Goal: Task Accomplishment & Management: Complete application form

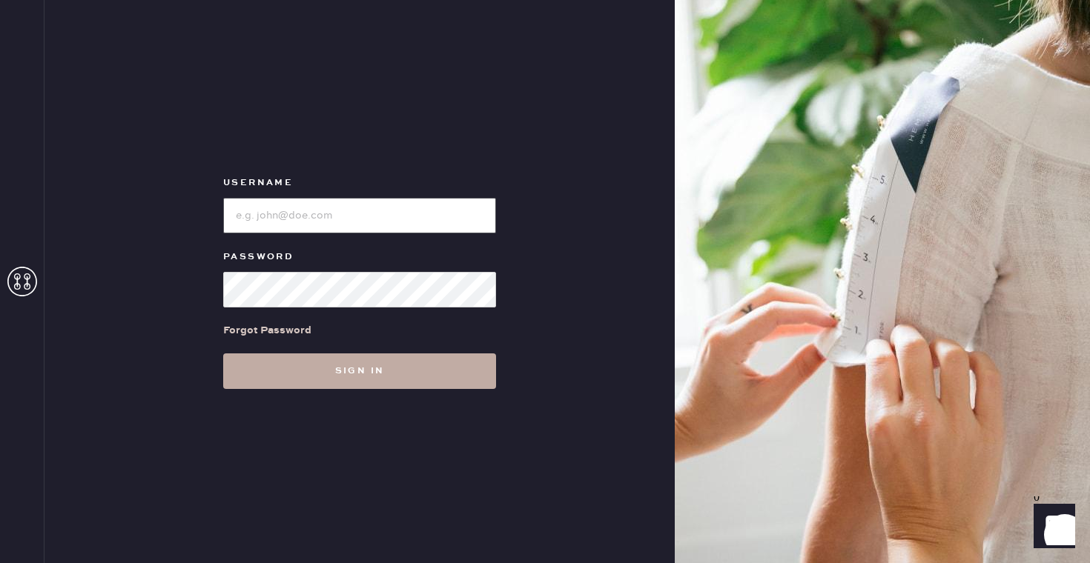
type input "reformationflatiron"
click at [387, 374] on button "Sign in" at bounding box center [359, 372] width 273 height 36
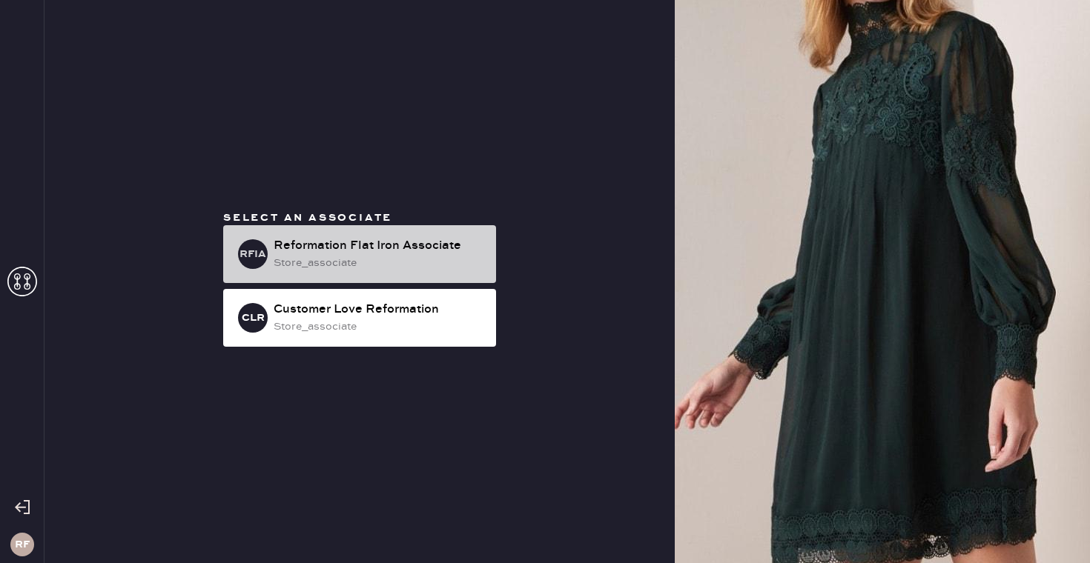
click at [411, 262] on div "store_associate" at bounding box center [379, 263] width 211 height 16
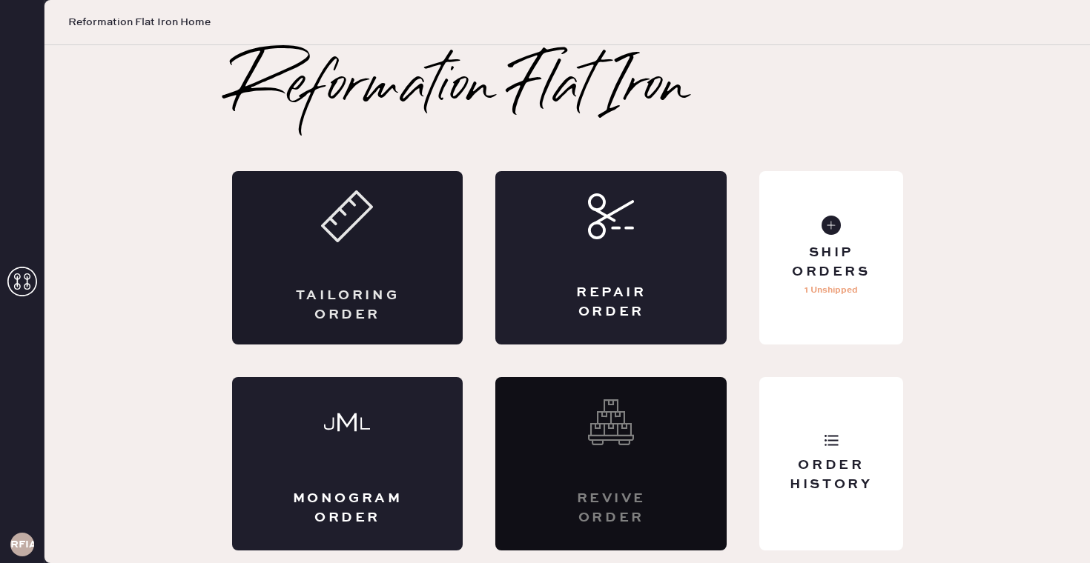
click at [426, 268] on div "Tailoring Order" at bounding box center [347, 257] width 231 height 173
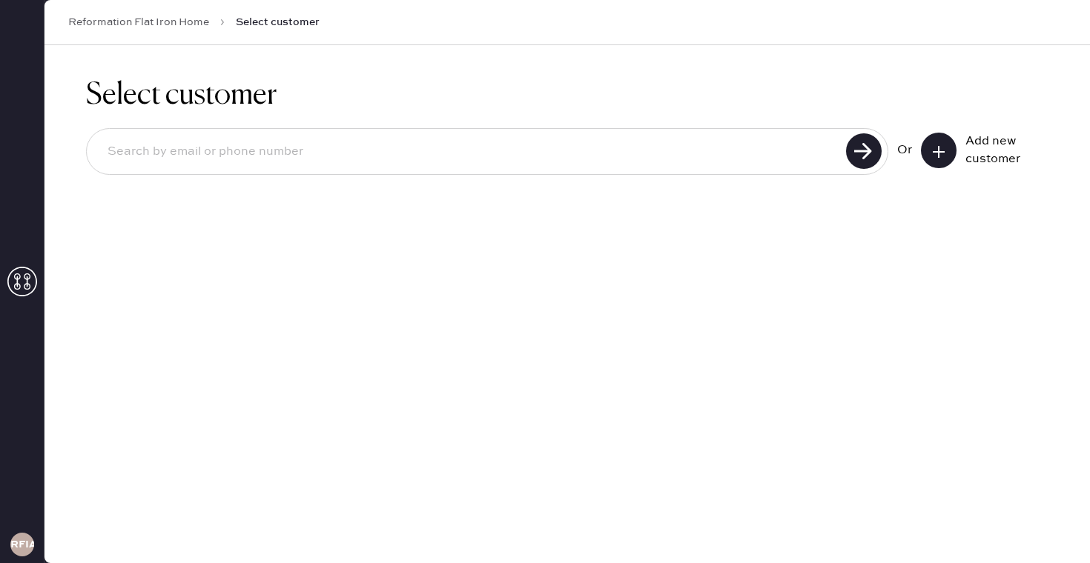
click at [937, 151] on use at bounding box center [938, 152] width 12 height 12
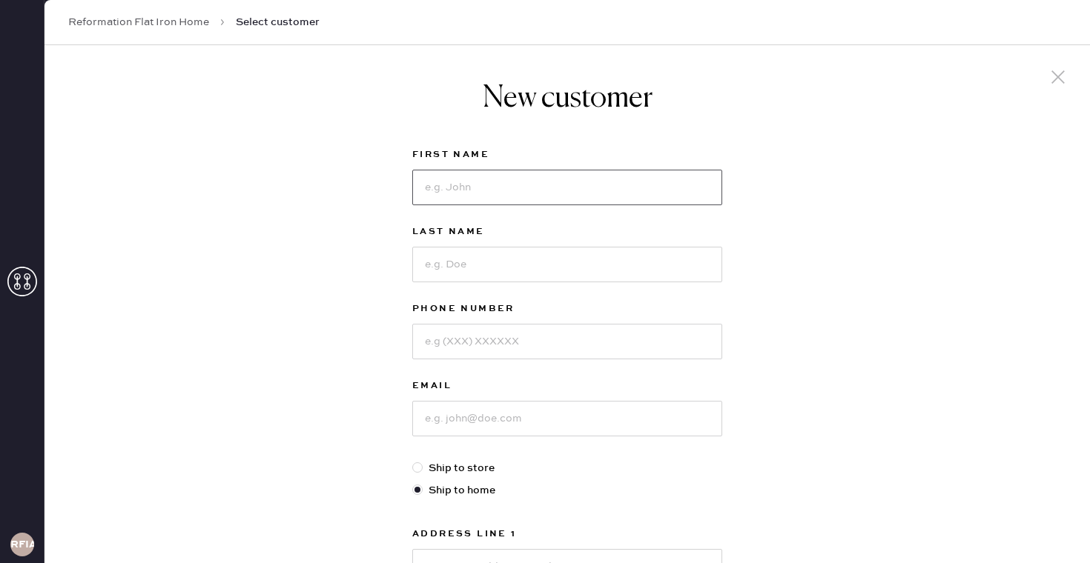
click at [500, 189] on input at bounding box center [567, 188] width 310 height 36
click at [425, 189] on input "aline" at bounding box center [567, 188] width 310 height 36
type input "Aline"
click at [468, 268] on input at bounding box center [567, 265] width 310 height 36
type input "Gooding"
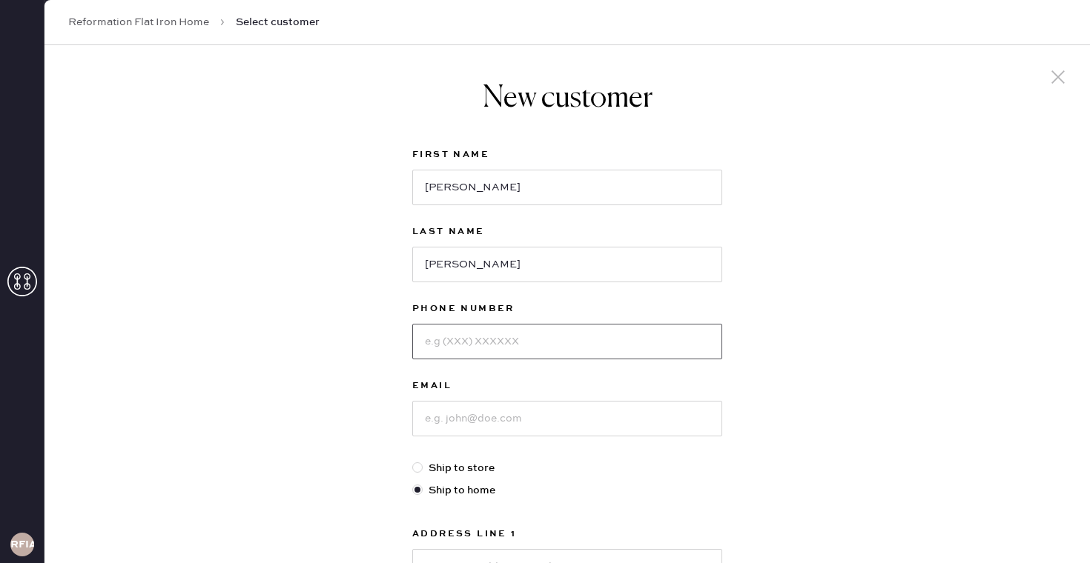
click at [470, 336] on input at bounding box center [567, 342] width 310 height 36
type input "9177678750"
click at [460, 414] on input at bounding box center [567, 419] width 310 height 36
type input "alinegooding@gmail.com"
click at [792, 410] on div "New customer First Name Aline Last Name Gooding Phone Number 9177678750 Email a…" at bounding box center [566, 504] width 1045 height 919
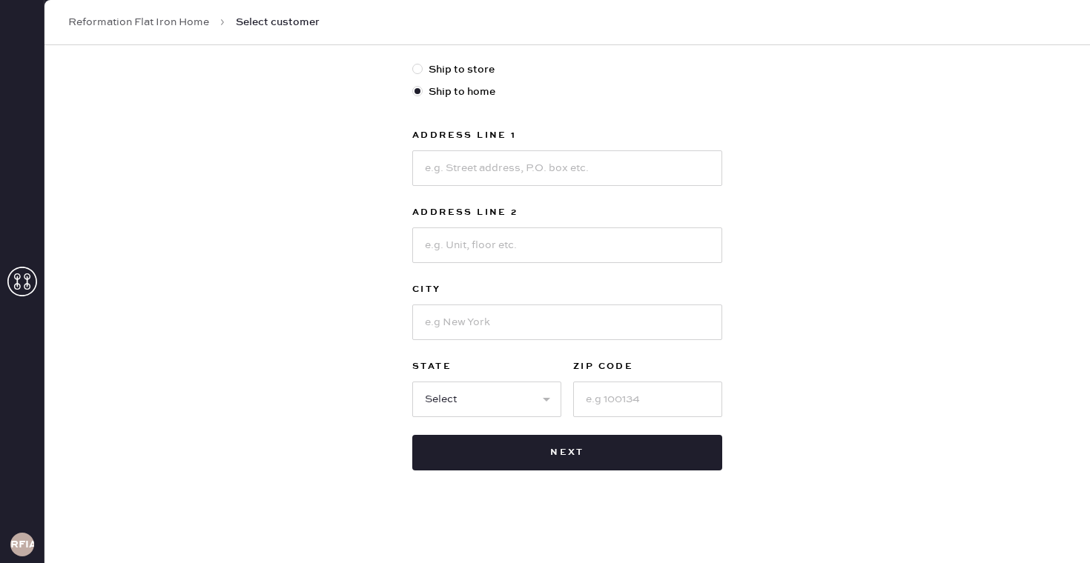
scroll to position [401, 0]
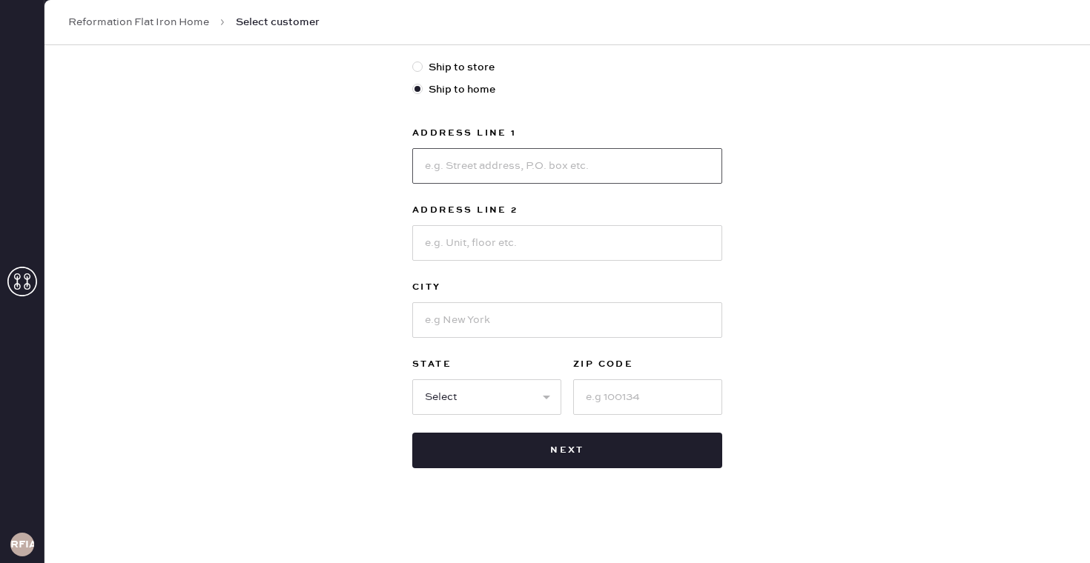
click at [539, 162] on input at bounding box center [567, 166] width 310 height 36
type input "874 Broadway Apt. 201"
click at [490, 322] on input at bounding box center [567, 320] width 310 height 36
type input "NEW YORK"
select select "NY"
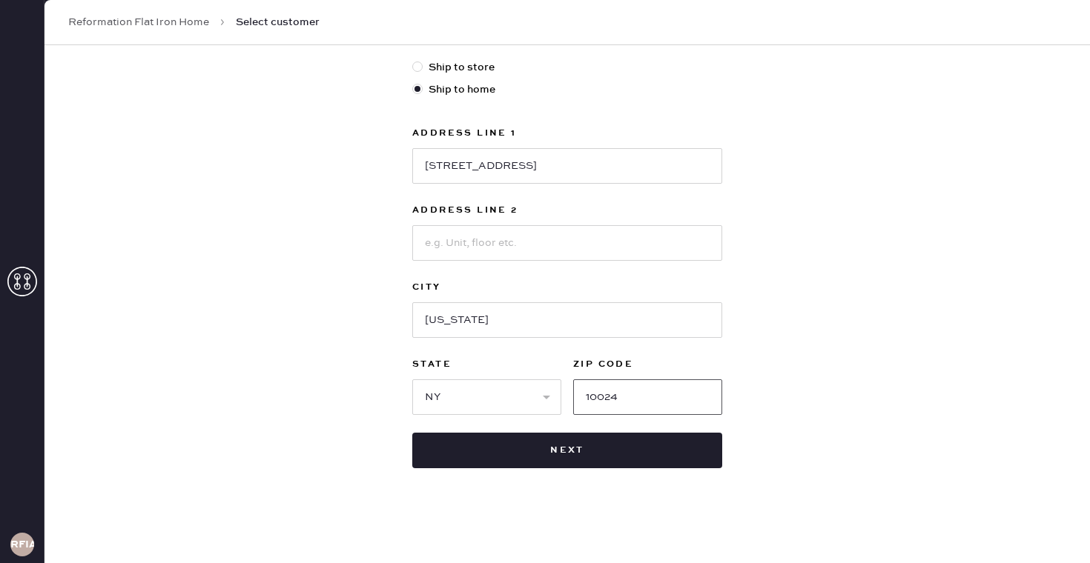
click at [630, 394] on input "10024" at bounding box center [647, 398] width 149 height 36
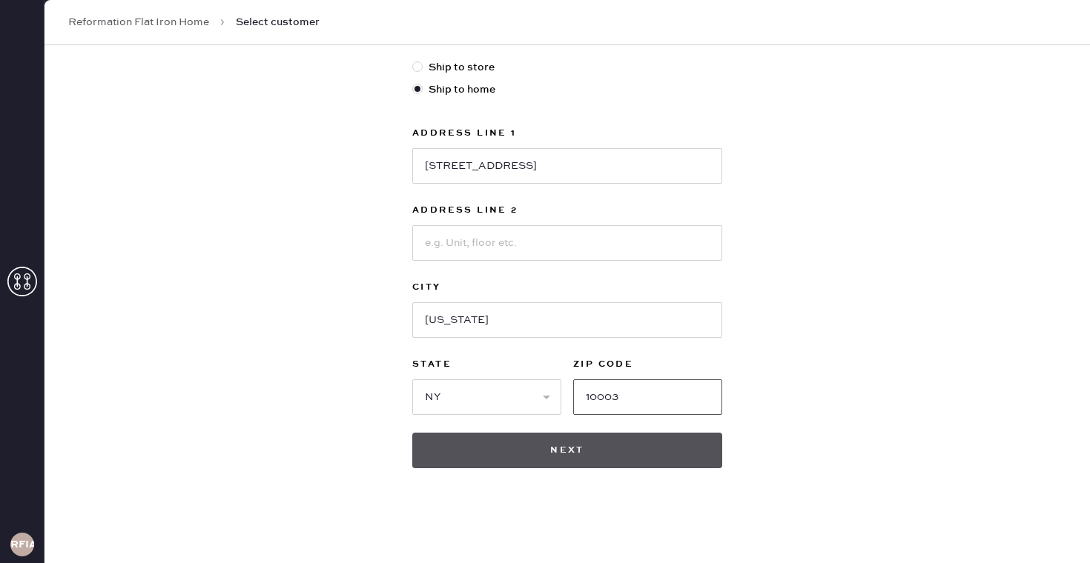
type input "10003"
click at [645, 463] on button "Next" at bounding box center [567, 451] width 310 height 36
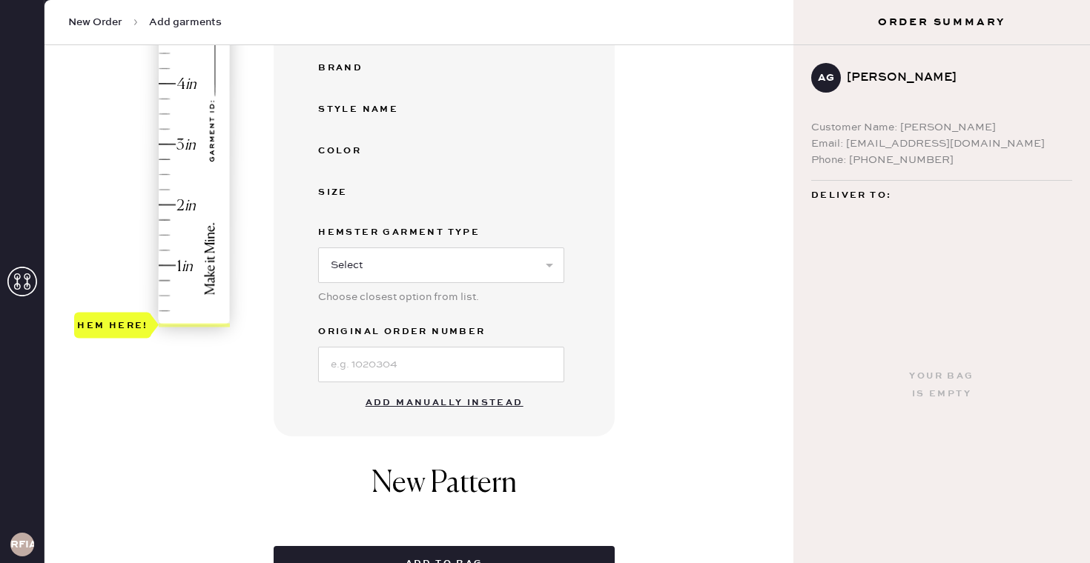
scroll to position [326, 0]
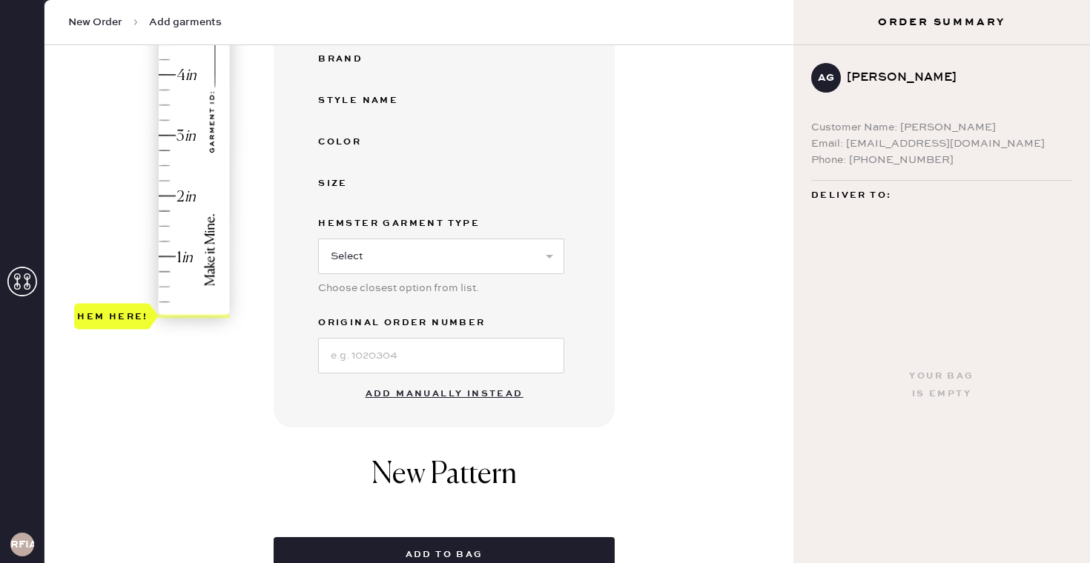
click at [456, 391] on button "Add manually instead" at bounding box center [445, 395] width 176 height 30
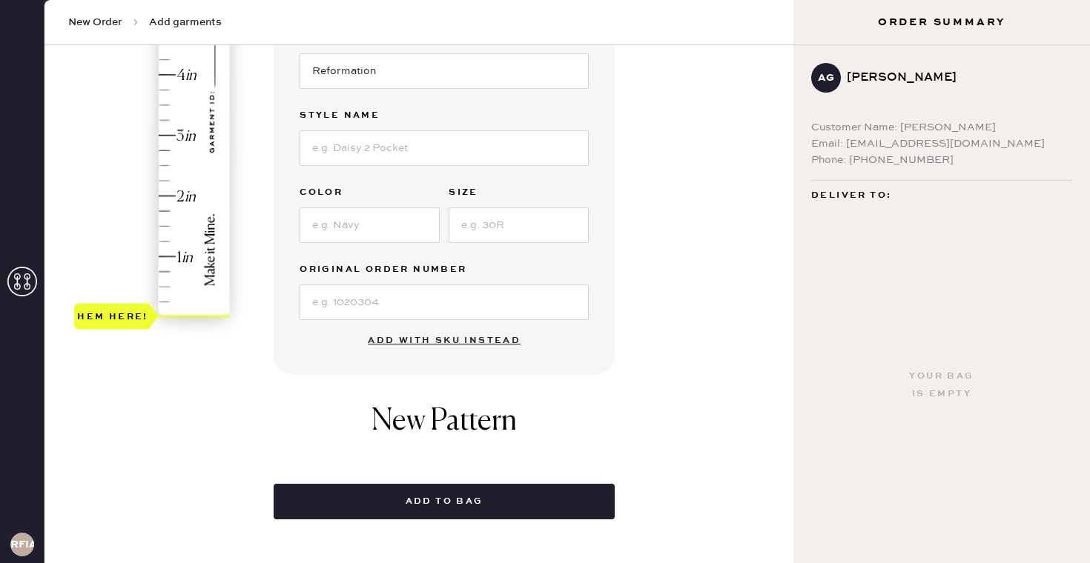
click at [168, 213] on div "Hem here!" at bounding box center [153, 105] width 158 height 437
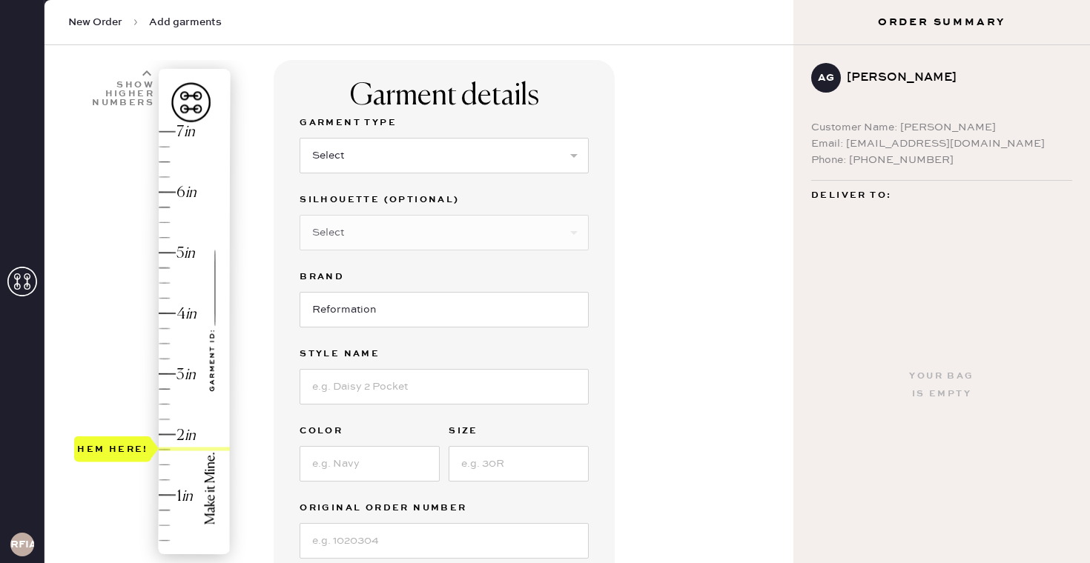
scroll to position [49, 0]
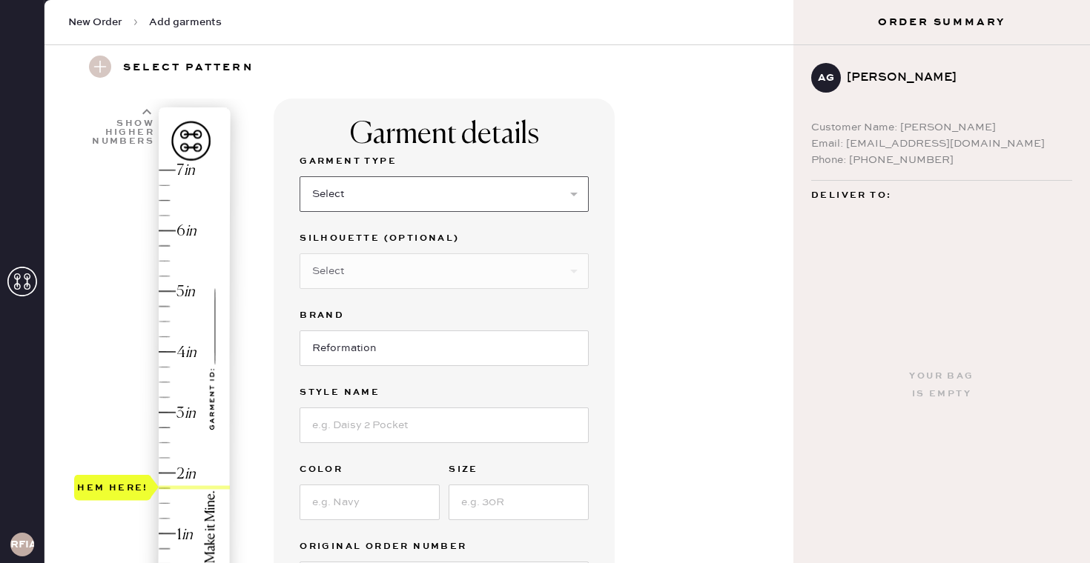
click at [404, 190] on select "Select Basic Skirt Jeans Leggings Pants Shorts Basic Sleeved Dress Basic Sleeve…" at bounding box center [443, 194] width 289 height 36
select select "2"
click at [299, 176] on select "Select Basic Skirt Jeans Leggings Pants Shorts Basic Sleeved Dress Basic Sleeve…" at bounding box center [443, 194] width 289 height 36
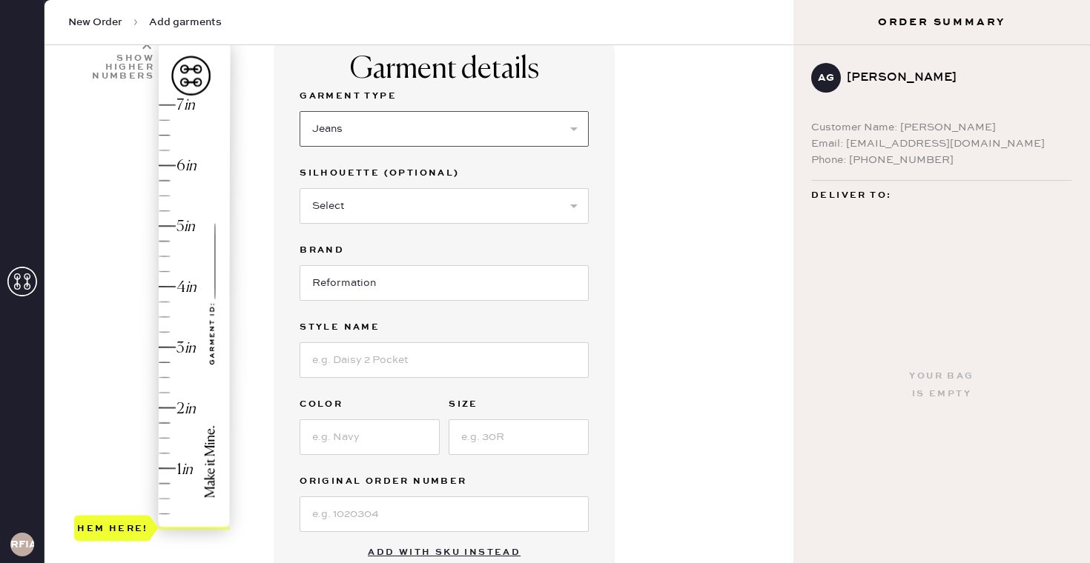
scroll to position [136, 0]
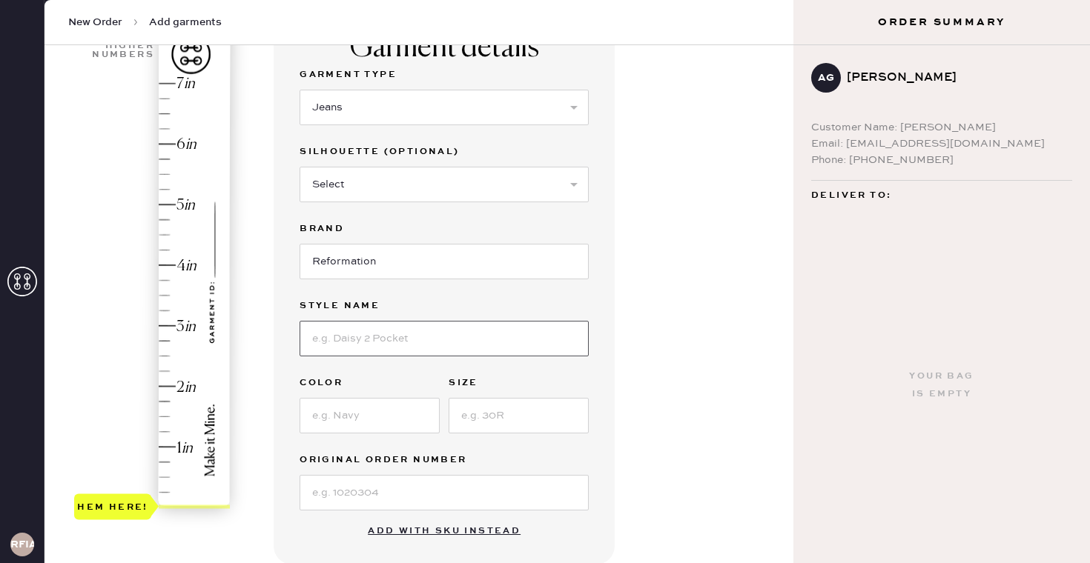
click at [498, 334] on input at bounding box center [443, 339] width 289 height 36
type input "Val 90s Mid Rise"
click at [396, 423] on input at bounding box center [369, 416] width 140 height 36
type input "Colarado"
click at [495, 420] on input at bounding box center [518, 416] width 140 height 36
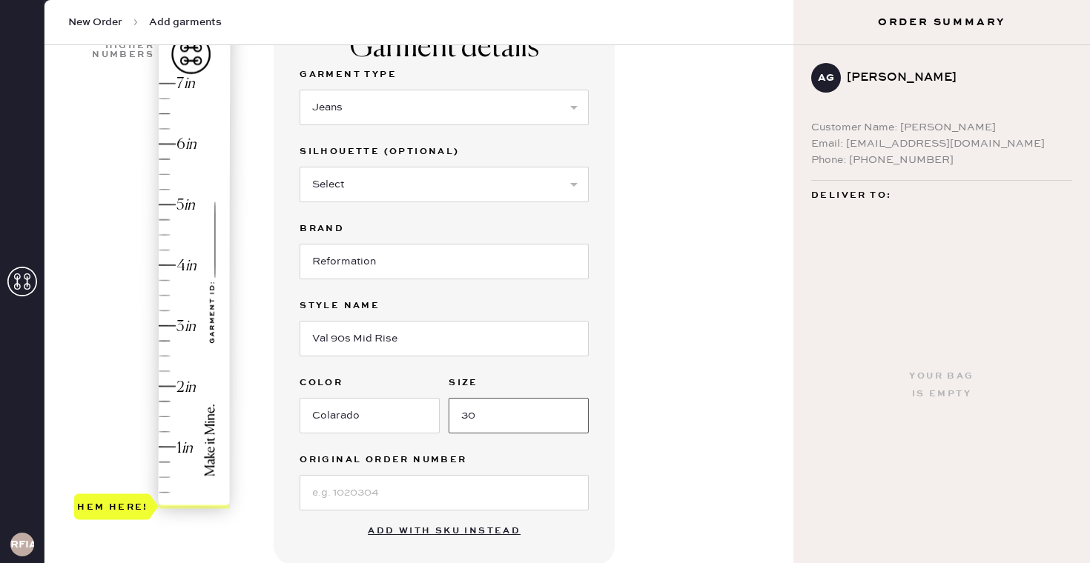
type input "30"
click at [649, 330] on div "Garment details Garment Type Select Basic Skirt Jeans Leggings Pants Shorts Bas…" at bounding box center [528, 433] width 508 height 842
type input "1.75"
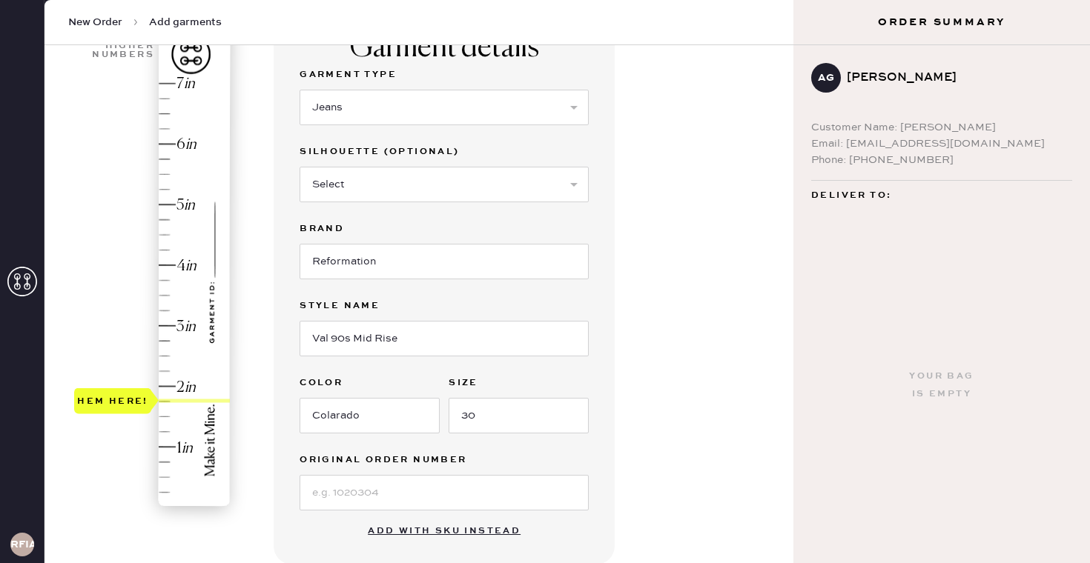
click at [168, 405] on div "Hem here!" at bounding box center [153, 295] width 158 height 437
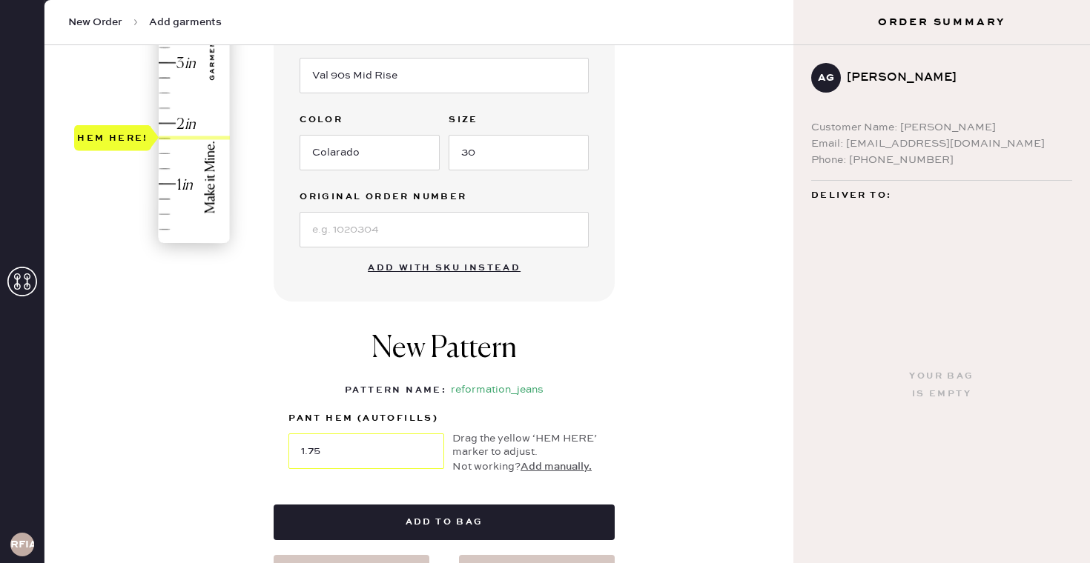
scroll to position [397, 0]
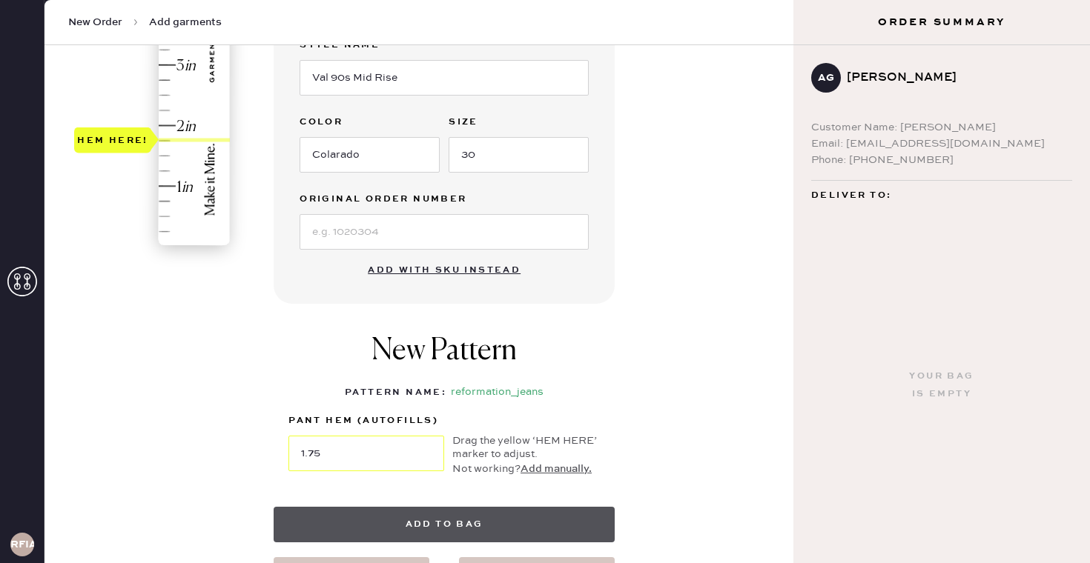
click at [528, 511] on button "Add to bag" at bounding box center [444, 525] width 341 height 36
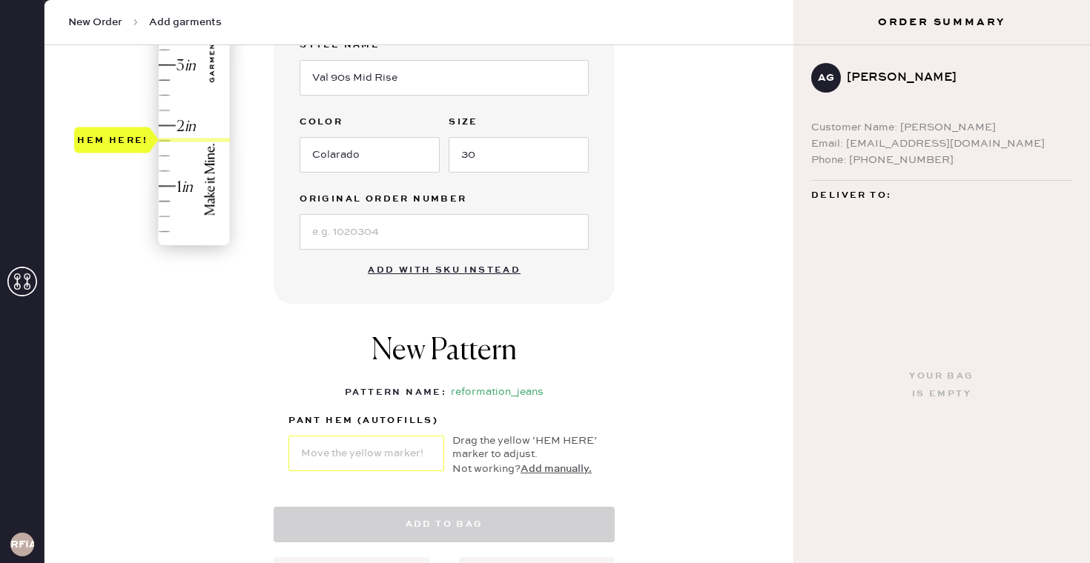
select select "2"
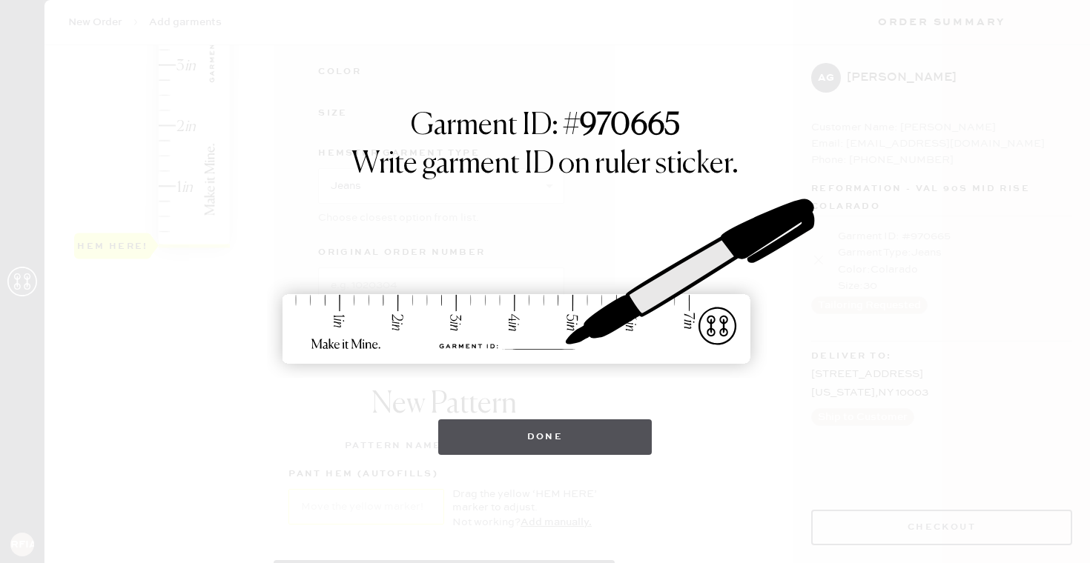
click at [563, 445] on button "Done" at bounding box center [545, 438] width 214 height 36
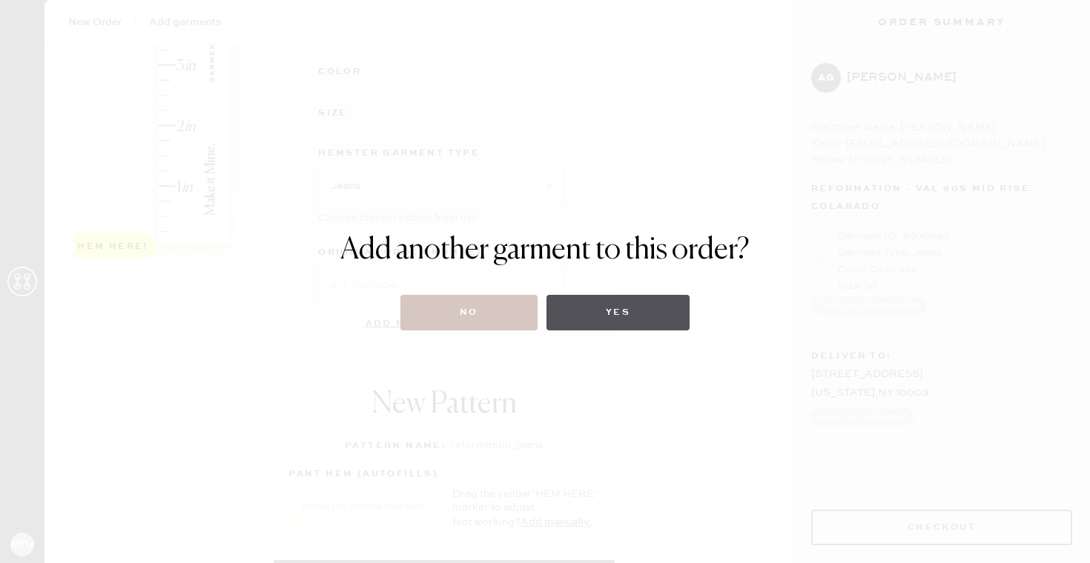
click at [610, 317] on button "Yes" at bounding box center [617, 313] width 143 height 36
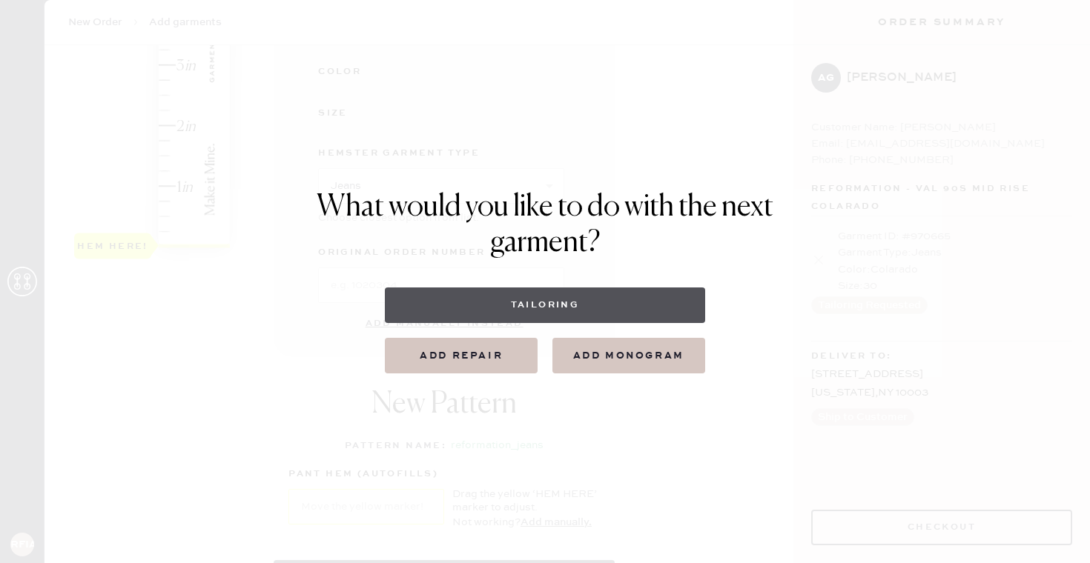
click at [538, 313] on button "Tailoring" at bounding box center [544, 306] width 319 height 36
select select
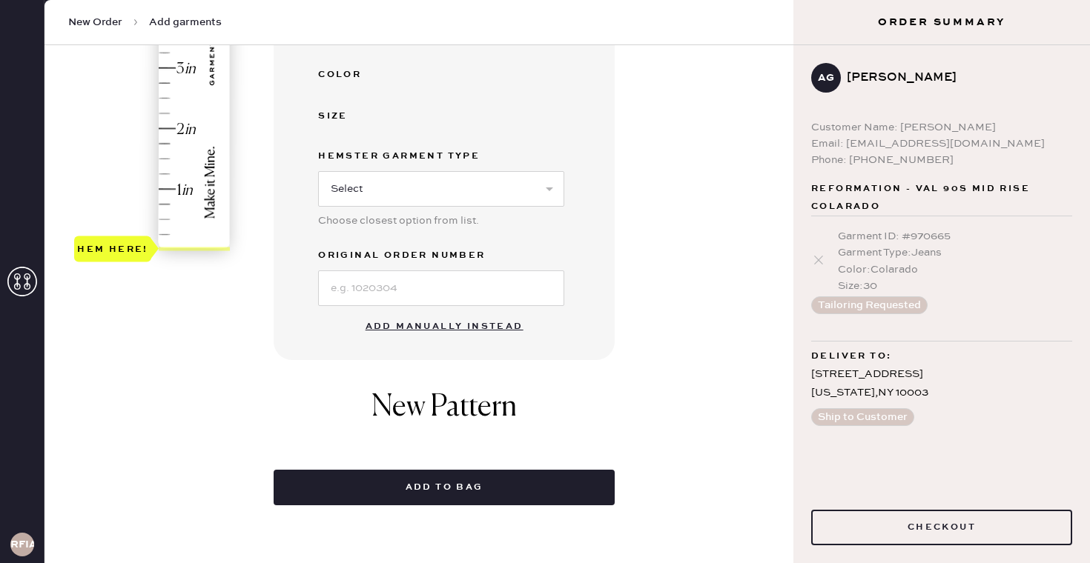
scroll to position [426, 0]
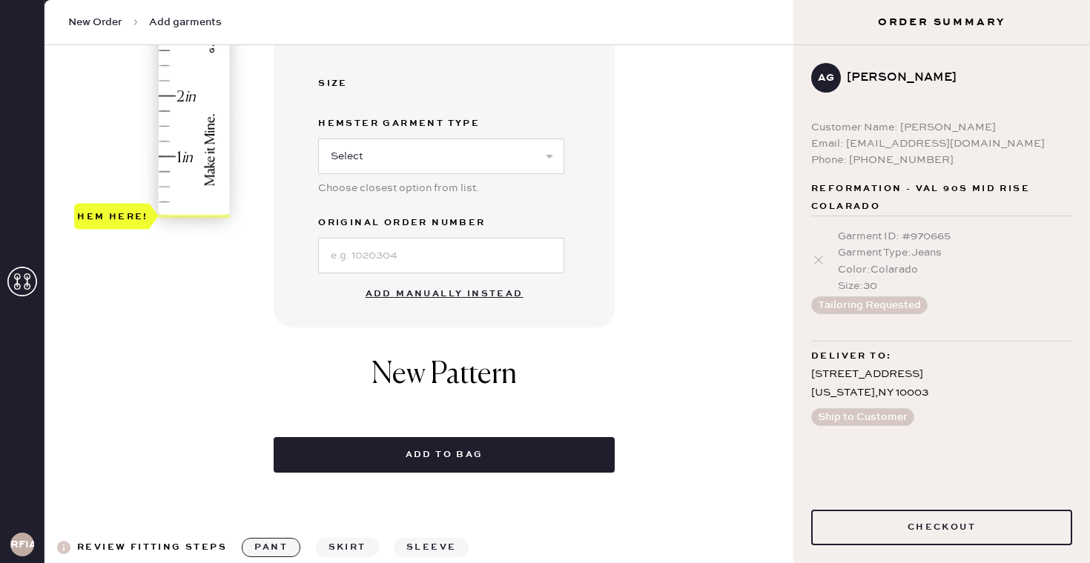
click at [391, 297] on button "Add manually instead" at bounding box center [445, 294] width 176 height 30
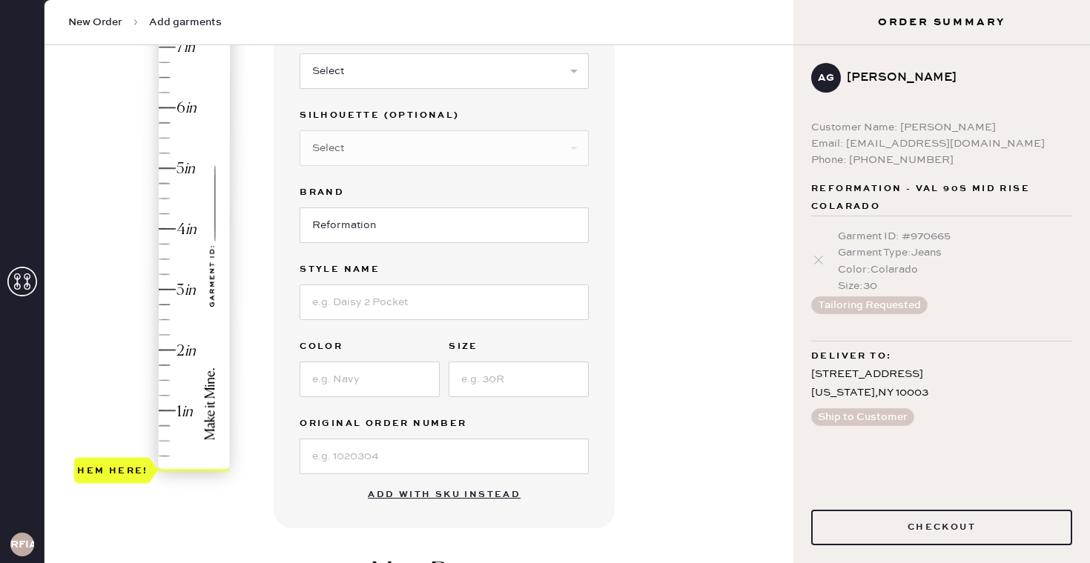
scroll to position [95, 0]
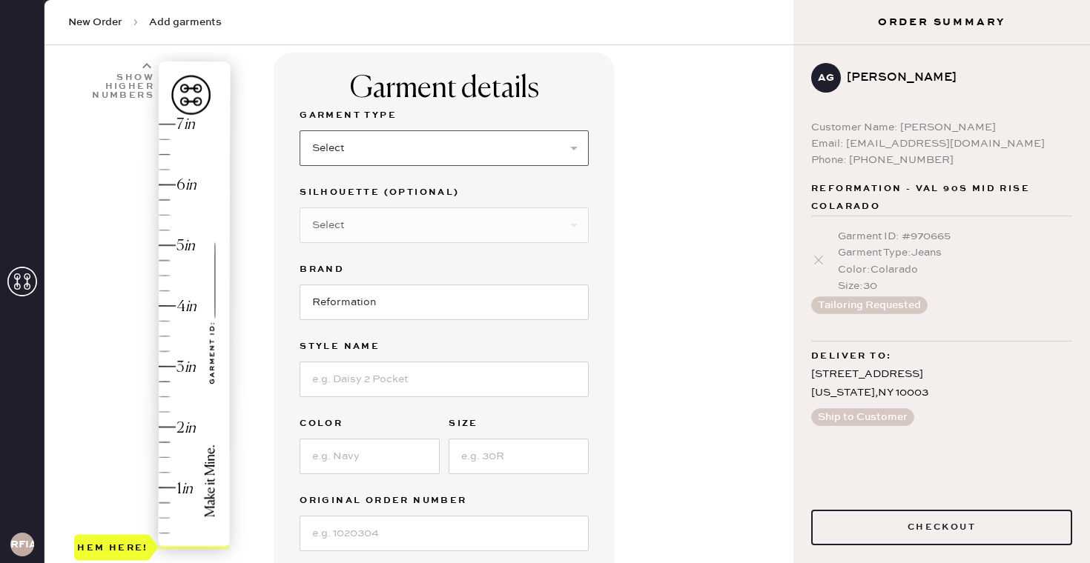
click at [406, 154] on select "Select Basic Skirt Jeans Leggings Pants Shorts Basic Sleeved Dress Basic Sleeve…" at bounding box center [443, 148] width 289 height 36
select select "2"
click at [299, 130] on select "Select Basic Skirt Jeans Leggings Pants Shorts Basic Sleeved Dress Basic Sleeve…" at bounding box center [443, 148] width 289 height 36
click at [379, 381] on input at bounding box center [443, 380] width 289 height 36
type input "Val 90s Mid Rise Straight Jeans"
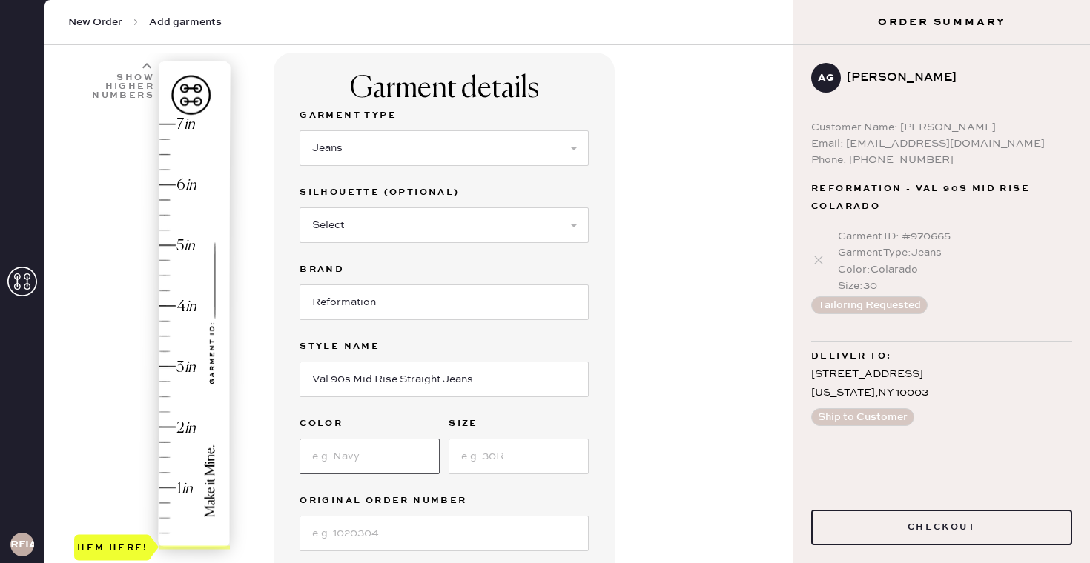
click at [422, 456] on input at bounding box center [369, 457] width 140 height 36
type input "30"
click at [518, 459] on input at bounding box center [518, 457] width 140 height 36
type input "30"
click at [708, 379] on div "Garment details Garment Type Select Basic Skirt Jeans Leggings Pants Shorts Bas…" at bounding box center [528, 474] width 508 height 842
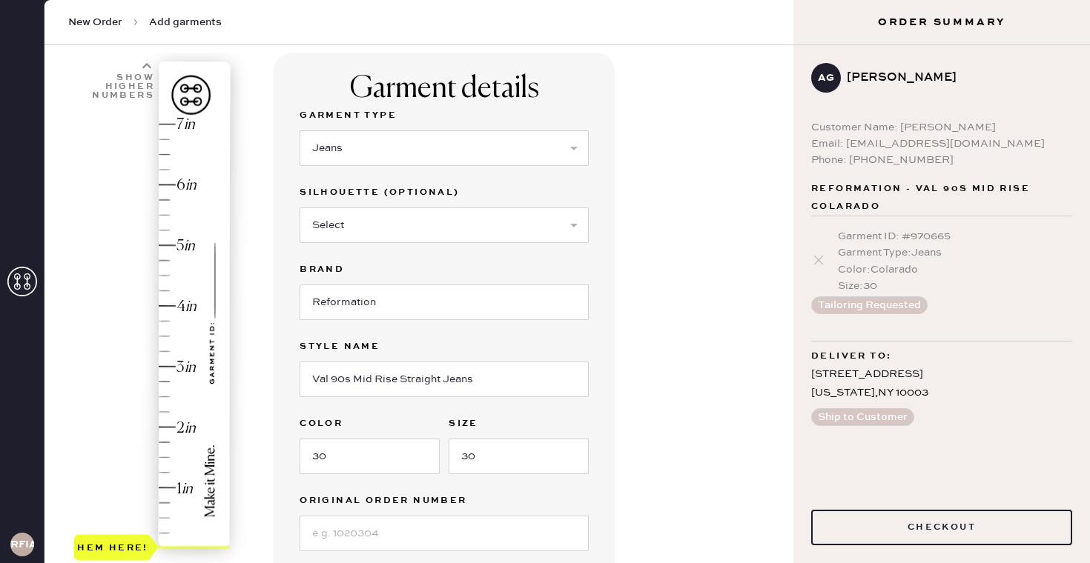
type input "1.75"
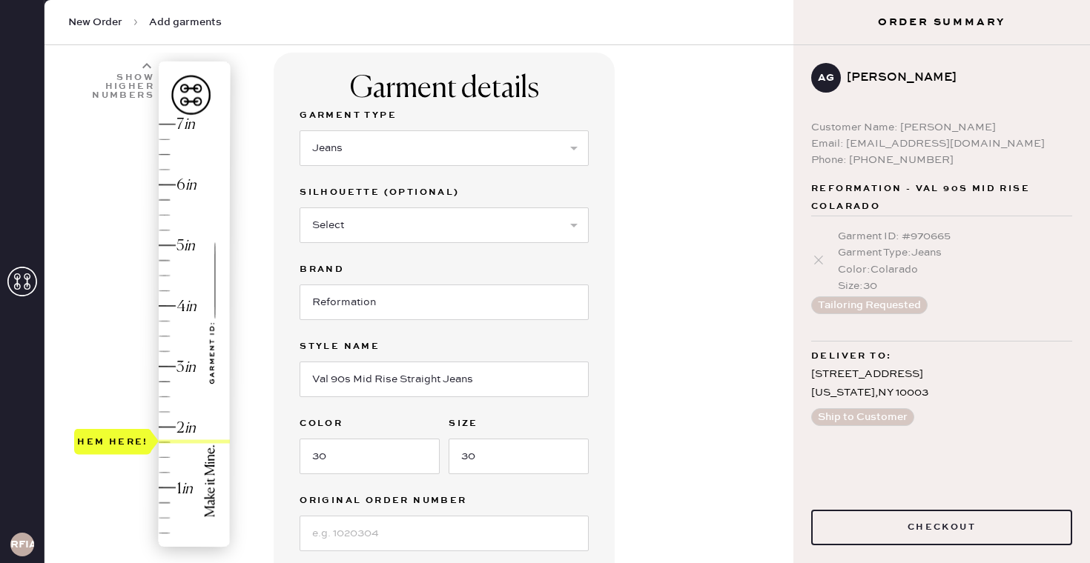
click at [165, 439] on div "Hem here!" at bounding box center [153, 336] width 158 height 437
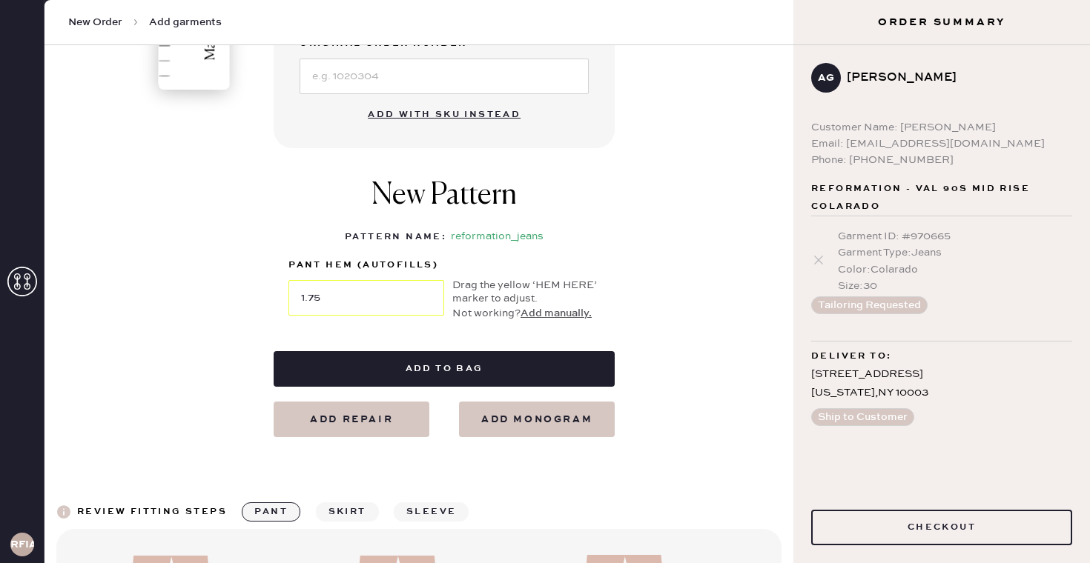
scroll to position [572, 0]
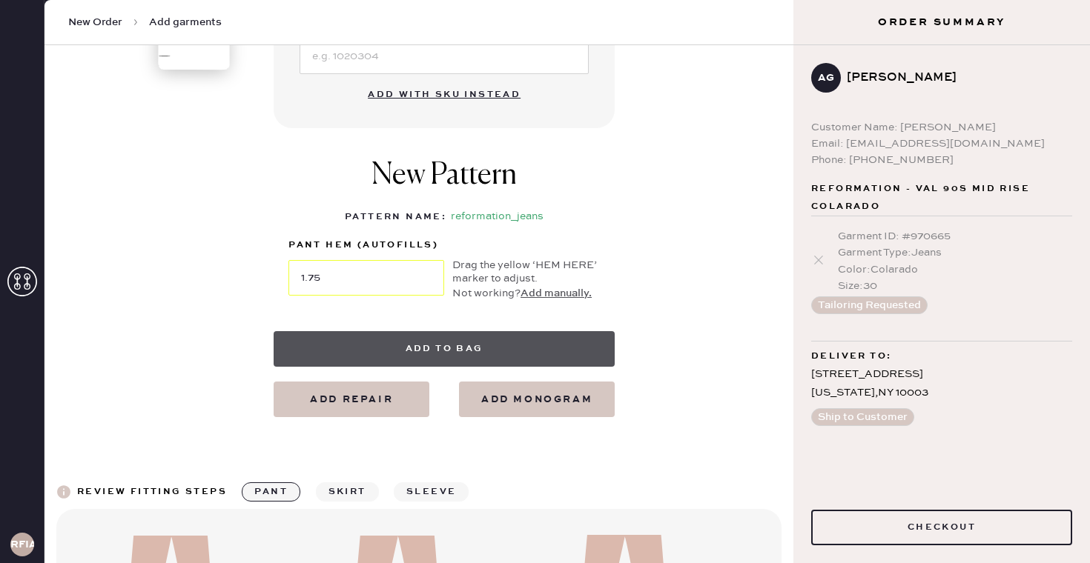
click at [580, 354] on button "Add to bag" at bounding box center [444, 349] width 341 height 36
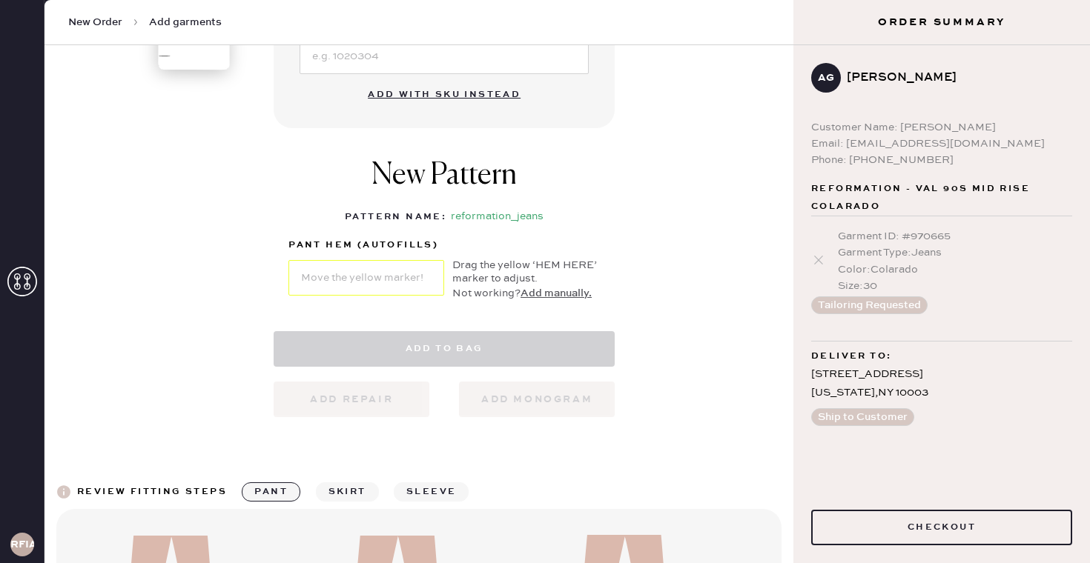
select select "2"
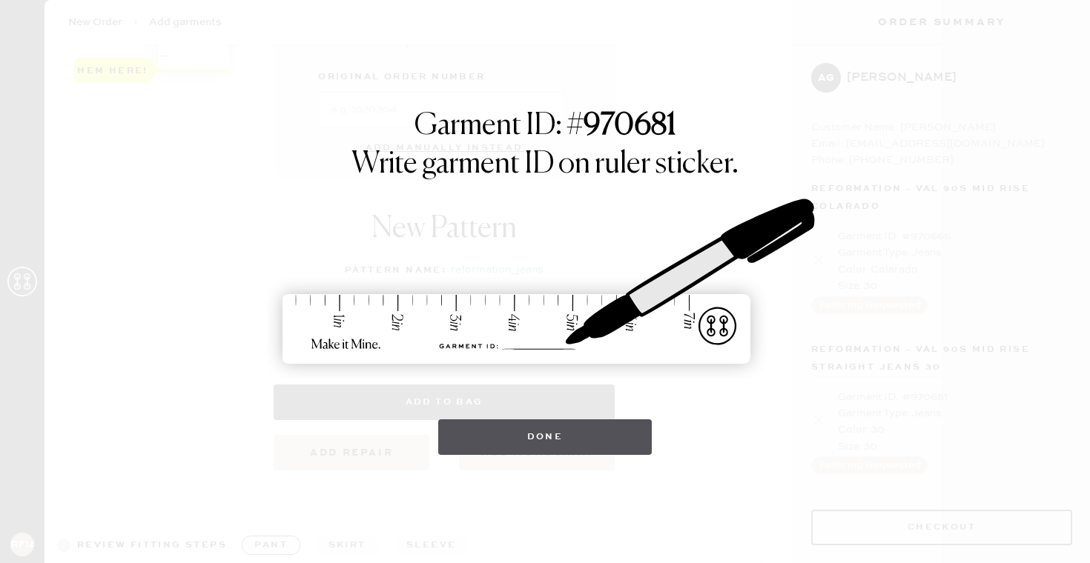
click at [451, 441] on button "Done" at bounding box center [545, 438] width 214 height 36
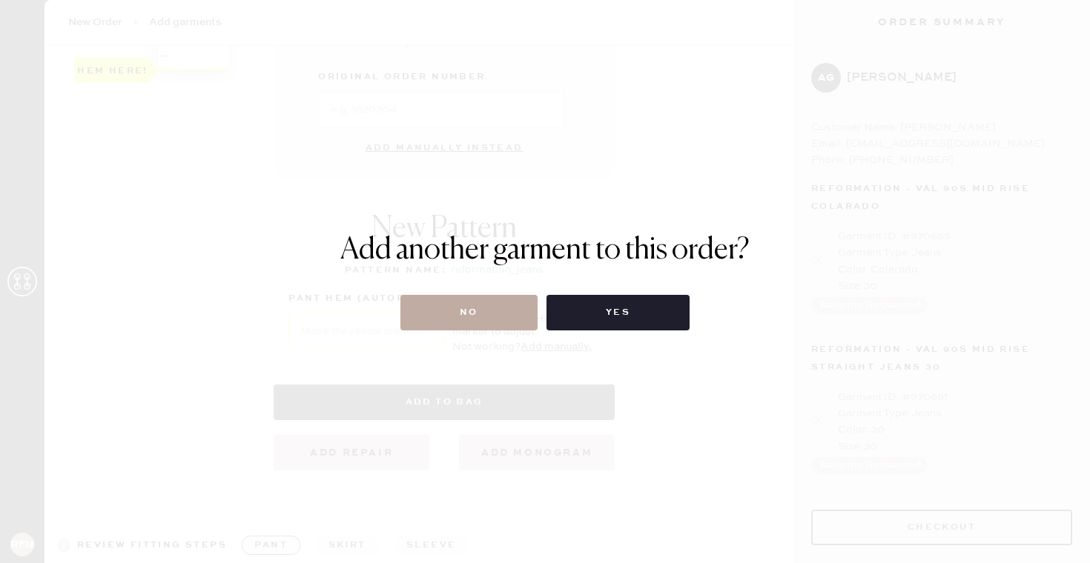
click at [453, 320] on button "No" at bounding box center [468, 313] width 137 height 36
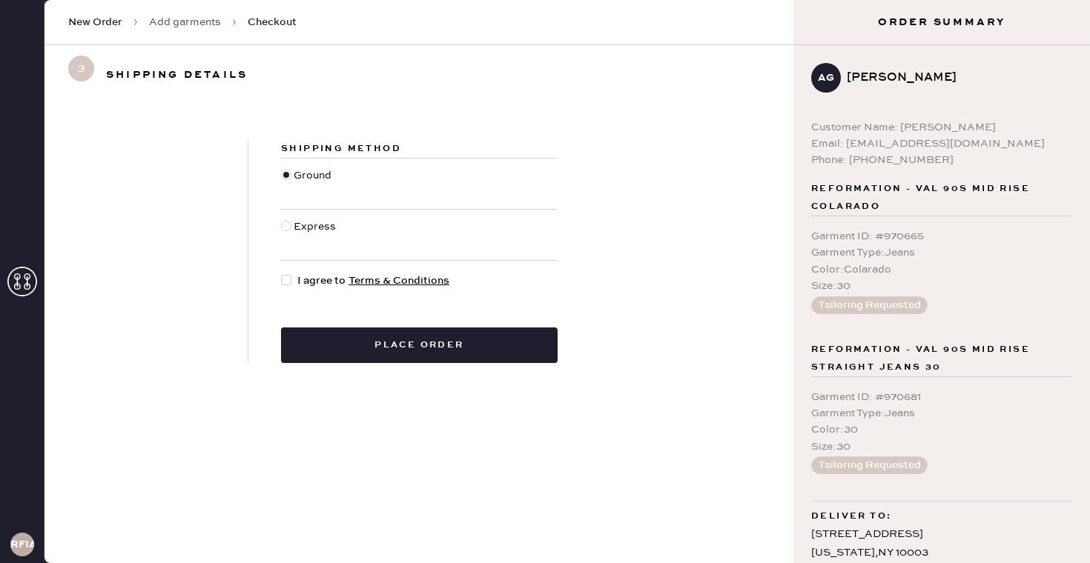
click at [285, 282] on div at bounding box center [286, 280] width 10 height 10
click at [282, 274] on input "I agree to Terms & Conditions" at bounding box center [281, 273] width 1 height 1
checkbox input "true"
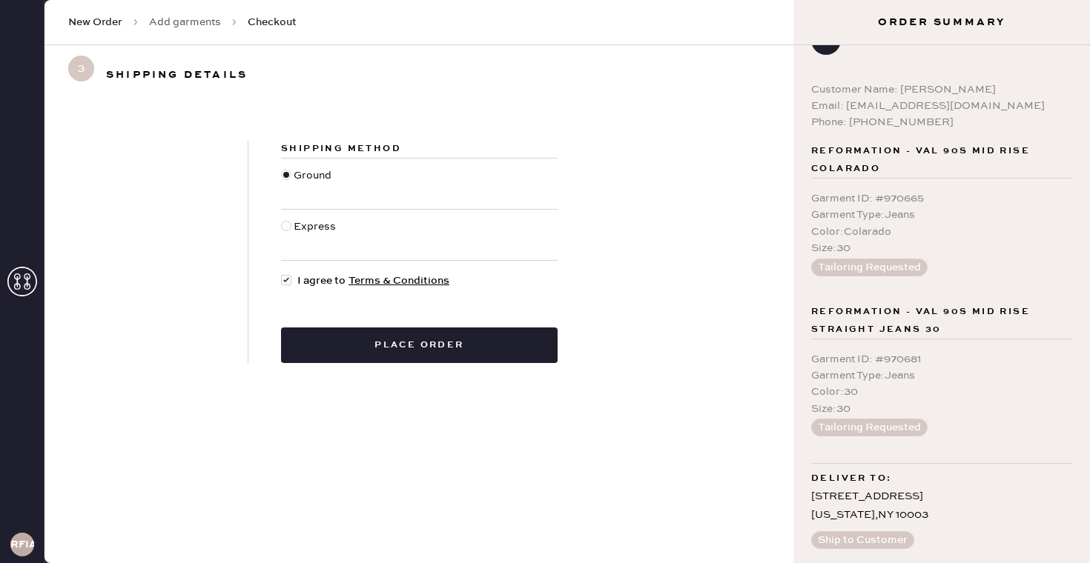
scroll to position [41, 0]
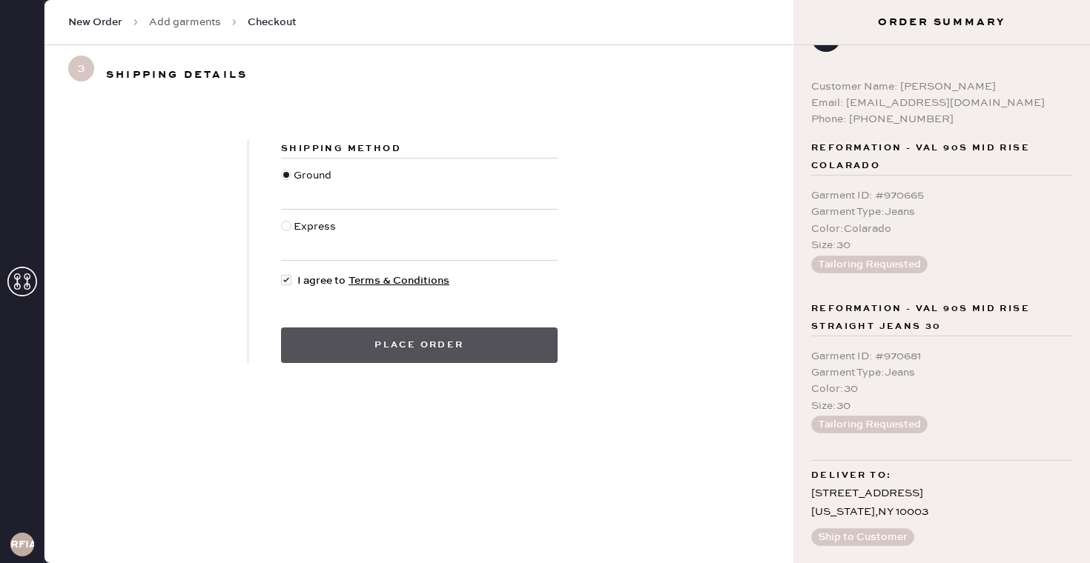
click at [505, 345] on button "Place order" at bounding box center [419, 346] width 276 height 36
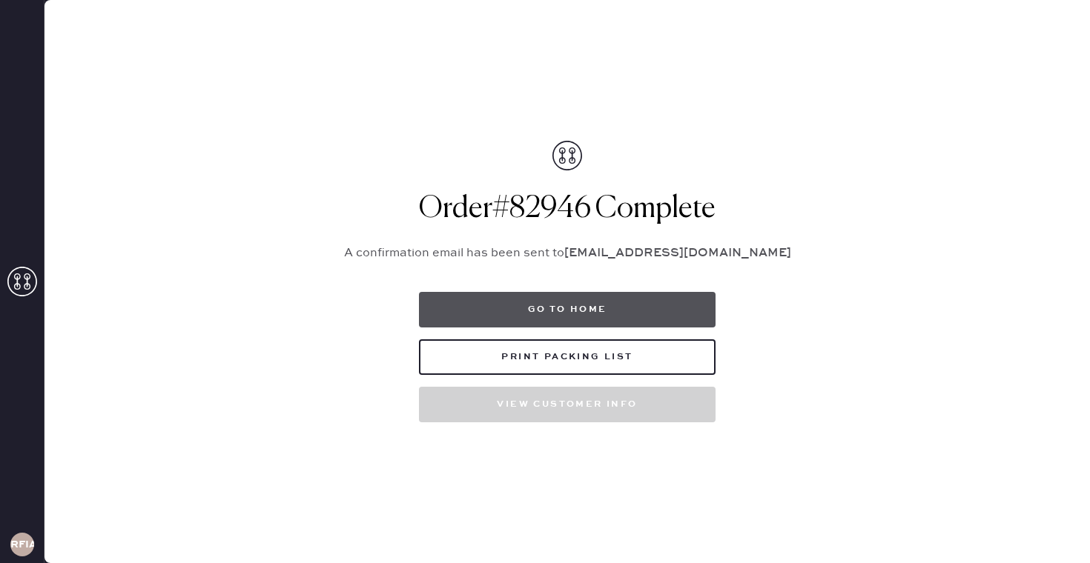
click at [500, 320] on button "Go to home" at bounding box center [567, 310] width 296 height 36
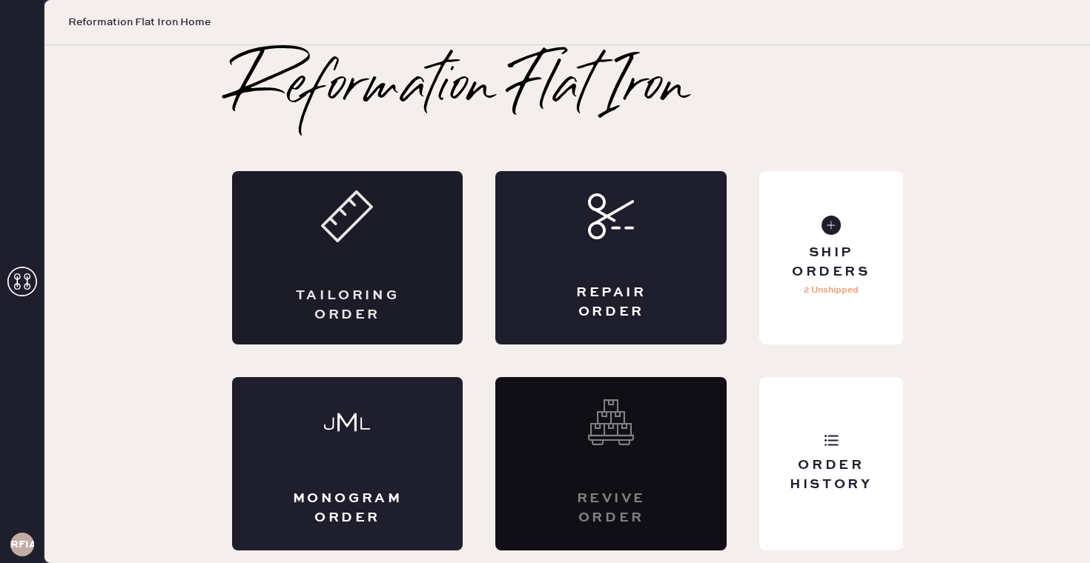
click at [364, 256] on div "Tailoring Order" at bounding box center [347, 257] width 231 height 173
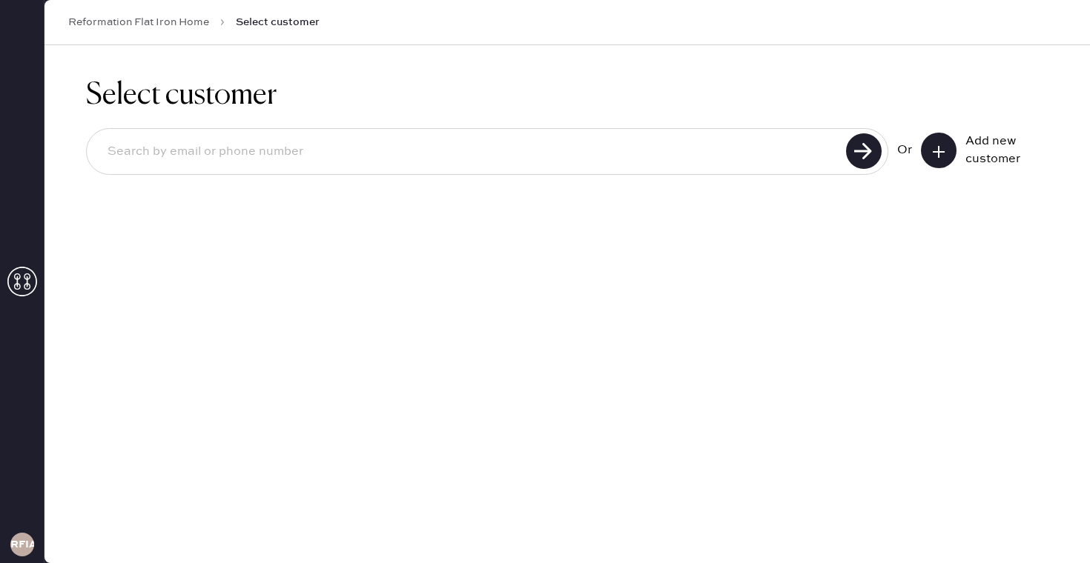
click at [451, 162] on input at bounding box center [469, 152] width 746 height 34
click at [951, 148] on button at bounding box center [939, 151] width 36 height 36
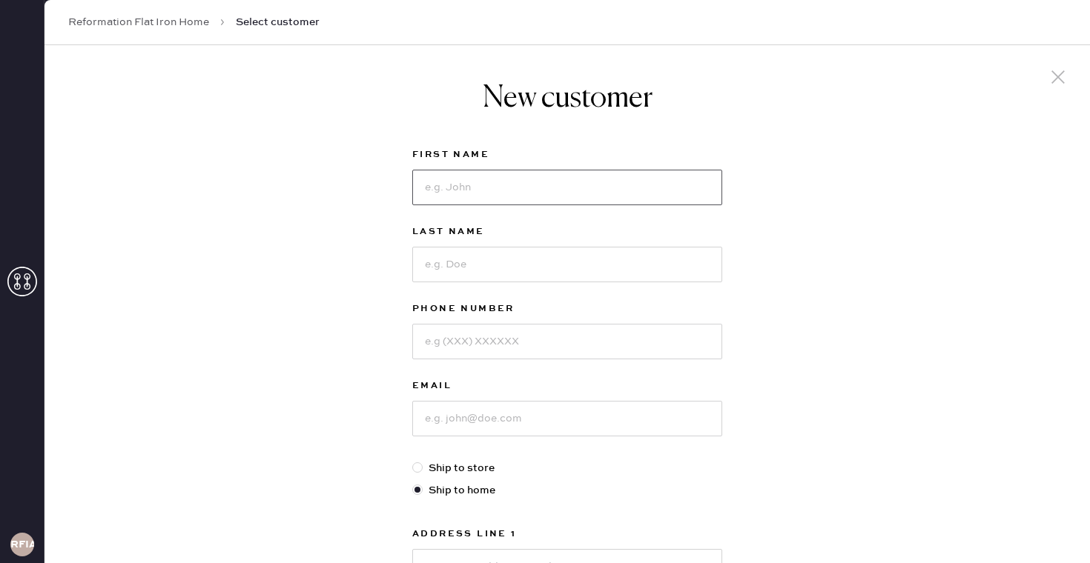
click at [514, 191] on input at bounding box center [567, 188] width 310 height 36
type input "Test"
click at [21, 288] on icon at bounding box center [22, 282] width 30 height 30
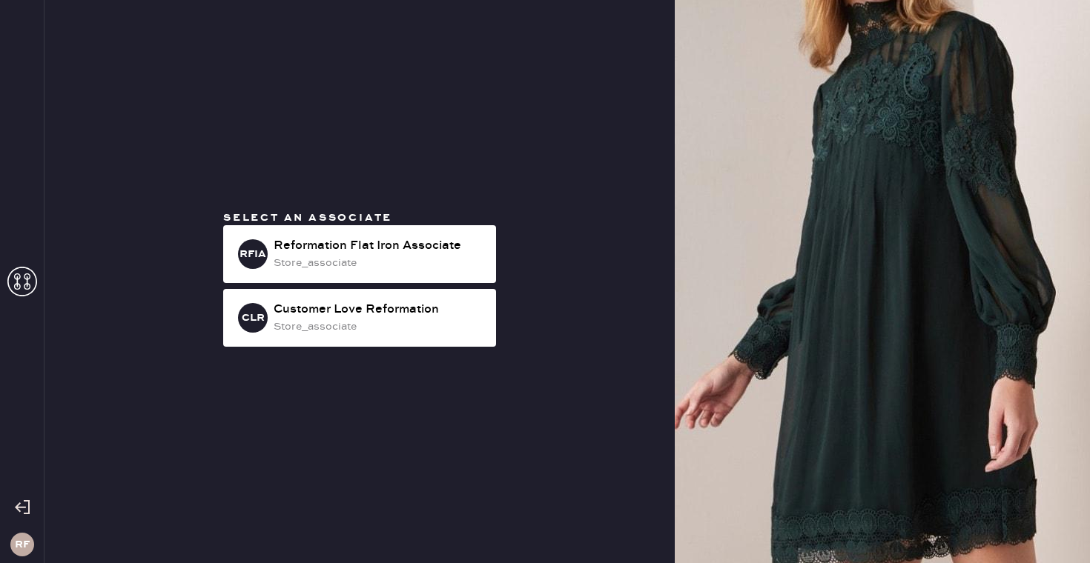
click at [24, 276] on use at bounding box center [22, 282] width 30 height 30
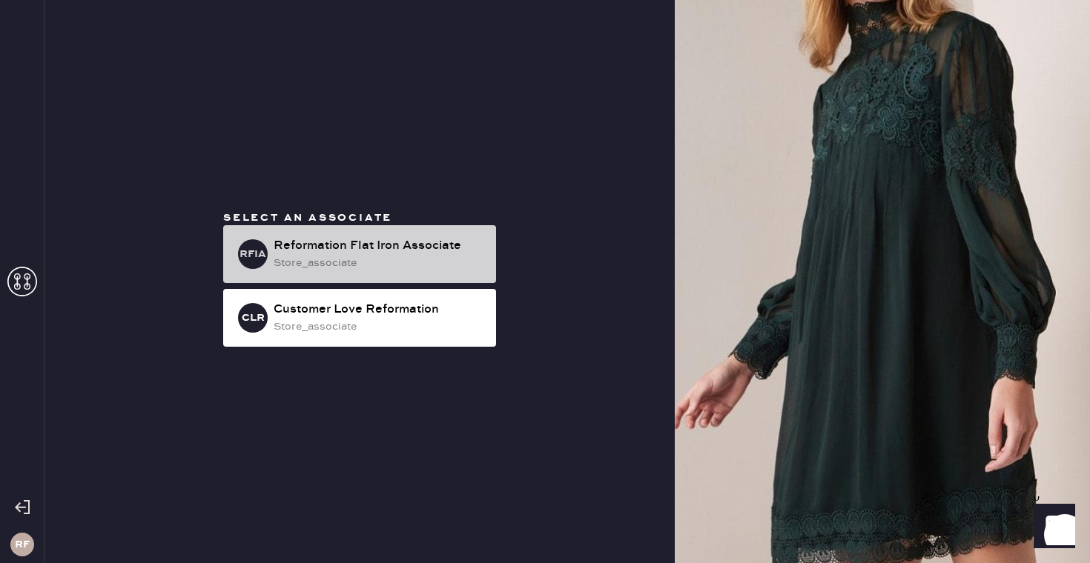
click at [287, 262] on div "store_associate" at bounding box center [379, 263] width 211 height 16
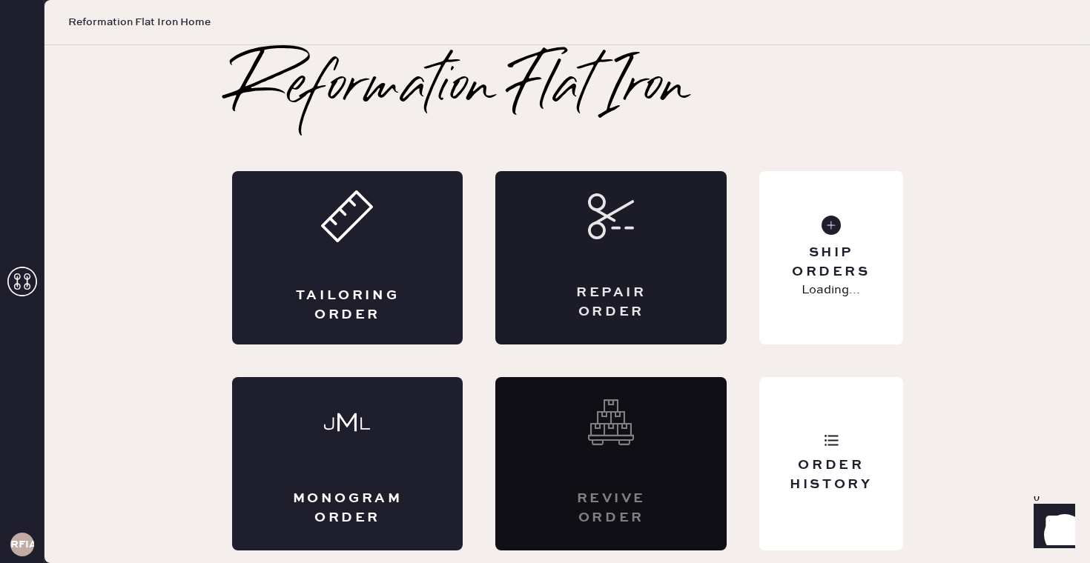
click at [675, 260] on div "Repair Order" at bounding box center [610, 257] width 231 height 173
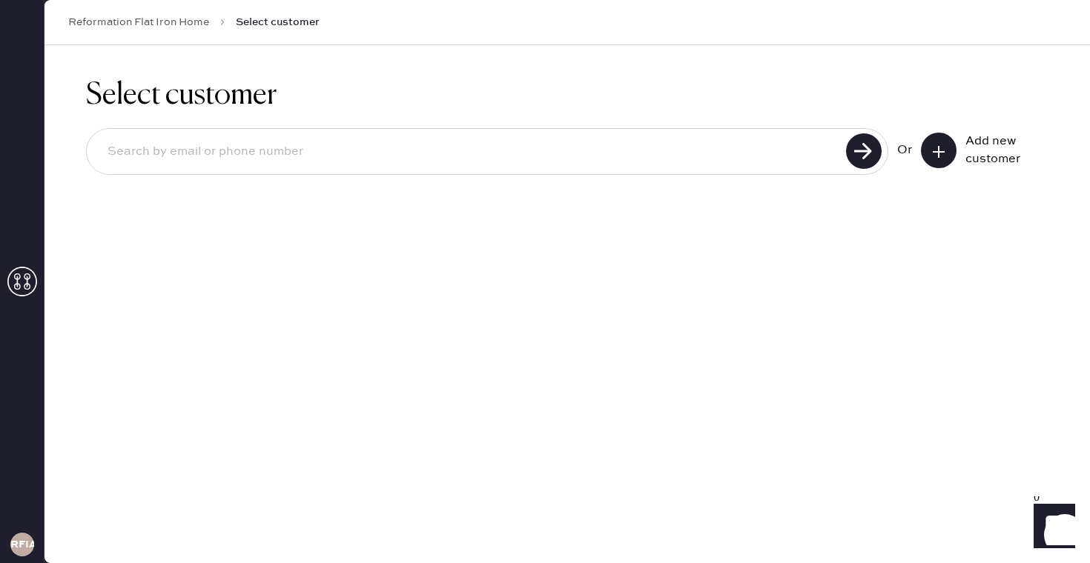
click at [289, 148] on input at bounding box center [469, 152] width 746 height 34
